Goal: Information Seeking & Learning: Learn about a topic

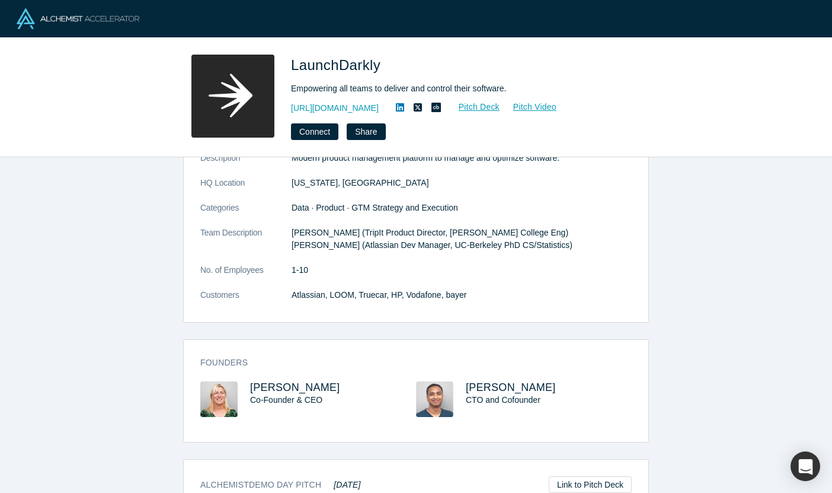
scroll to position [62, 0]
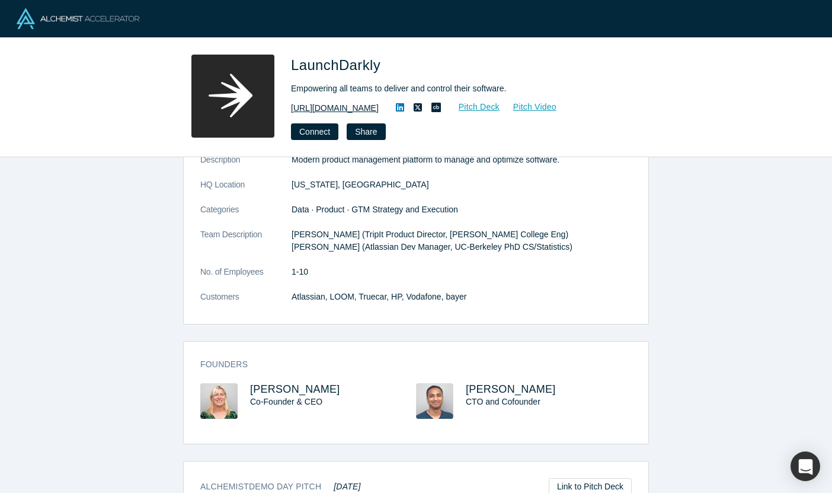
click at [332, 108] on link "[URL][DOMAIN_NAME]" at bounding box center [335, 108] width 88 height 12
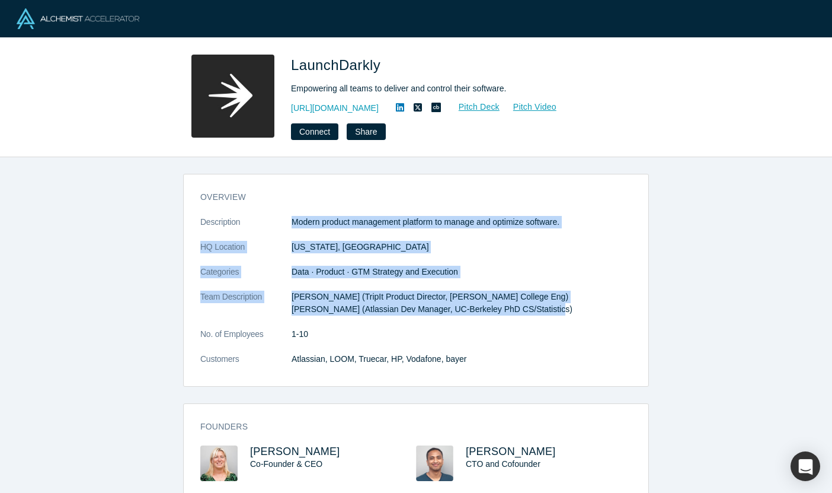
drag, startPoint x: 293, startPoint y: 221, endPoint x: 526, endPoint y: 317, distance: 252.2
click at [526, 318] on dl "Description Modern product management platform to manage and optimize software.…" at bounding box center [416, 297] width 432 height 162
click at [526, 317] on dl "Description Modern product management platform to manage and optimize software.…" at bounding box center [416, 297] width 432 height 162
drag, startPoint x: 537, startPoint y: 311, endPoint x: 292, endPoint y: 218, distance: 262.2
click at [292, 218] on dl "Description Modern product management platform to manage and optimize software.…" at bounding box center [416, 297] width 432 height 162
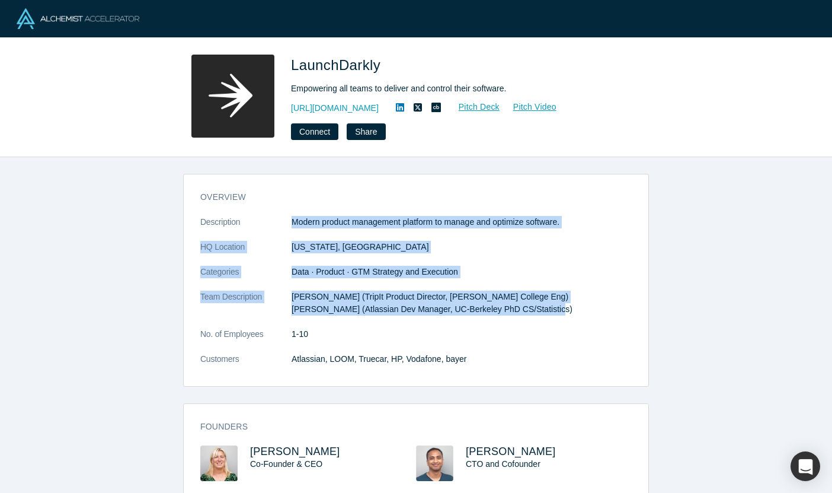
click at [292, 218] on p "Modern product management platform to manage and optimize software." at bounding box center [462, 222] width 340 height 12
